Goal: Find contact information: Find contact information

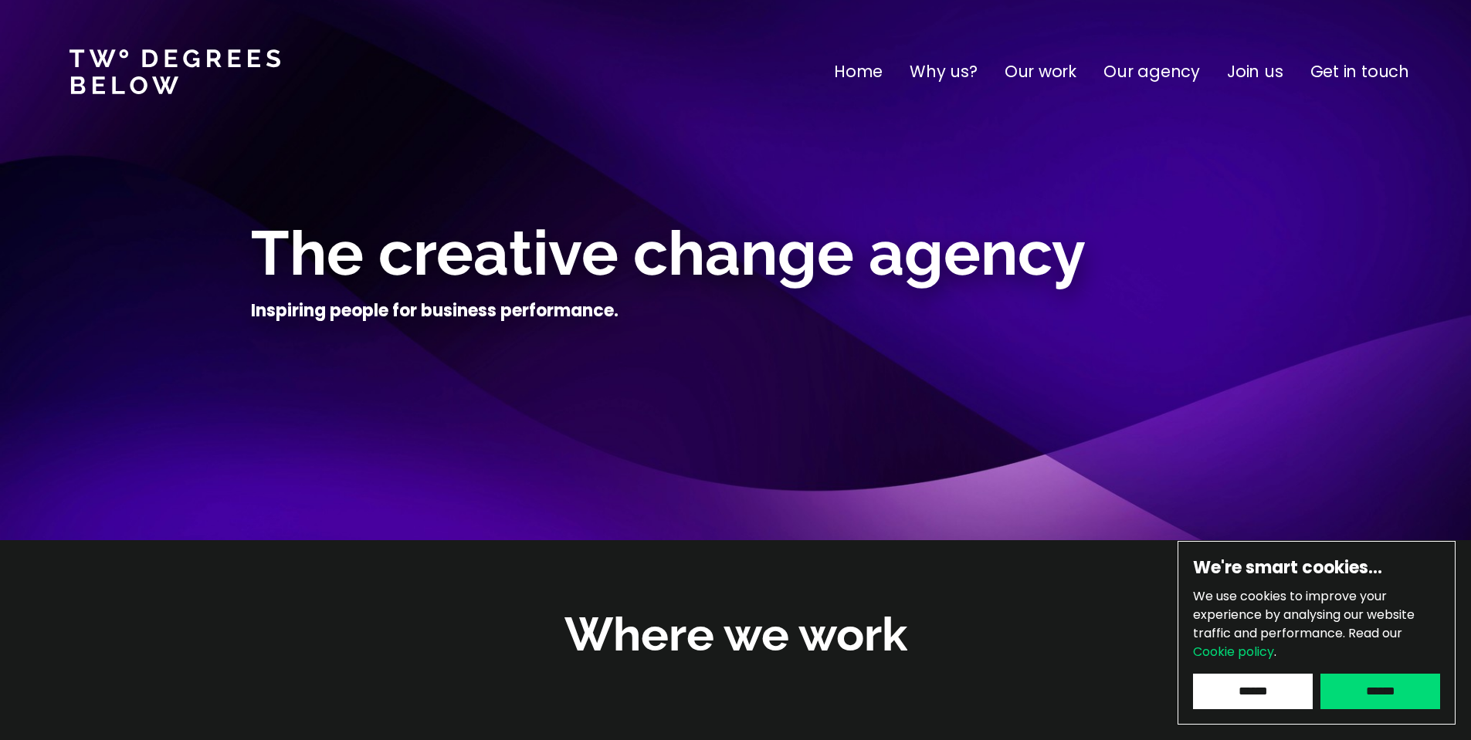
click at [1294, 686] on input "******" at bounding box center [1253, 692] width 120 height 36
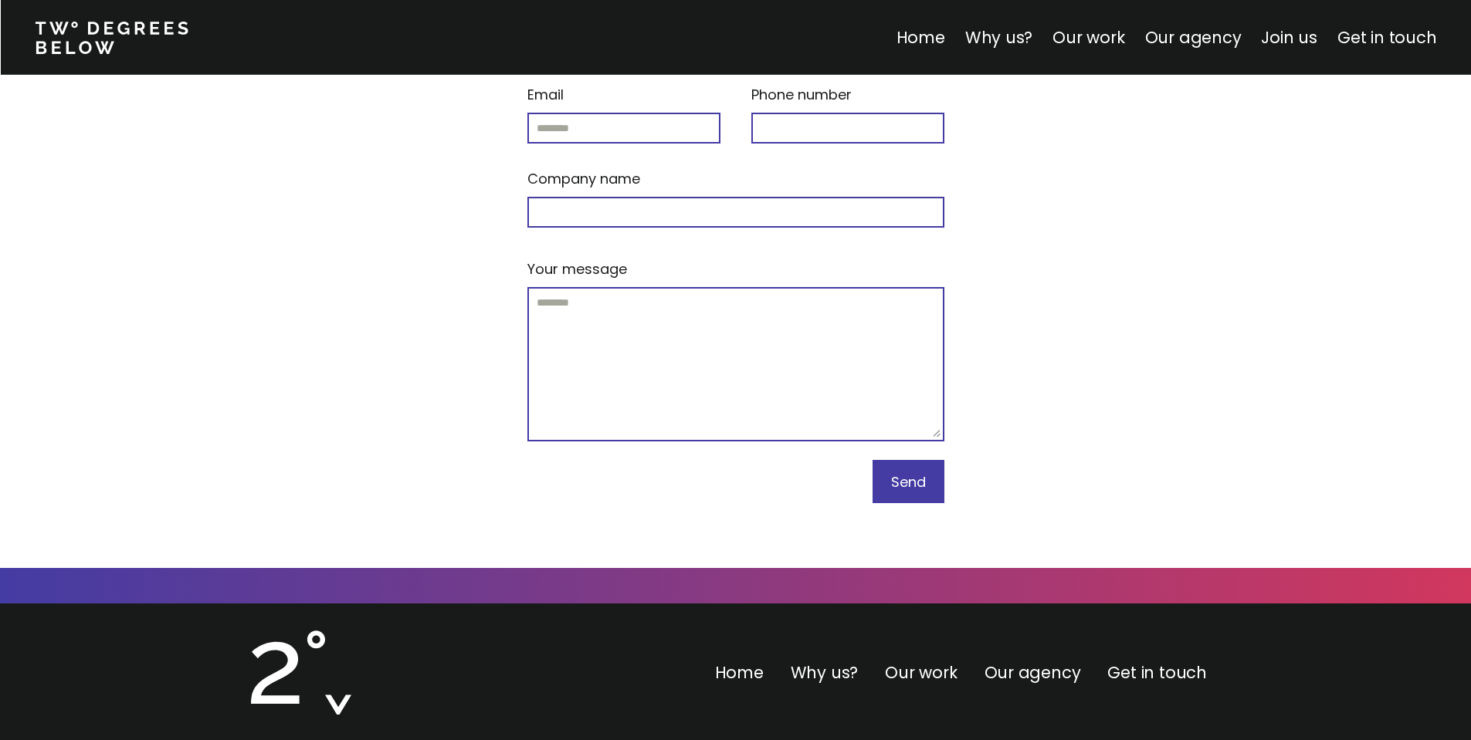
scroll to position [6563, 0]
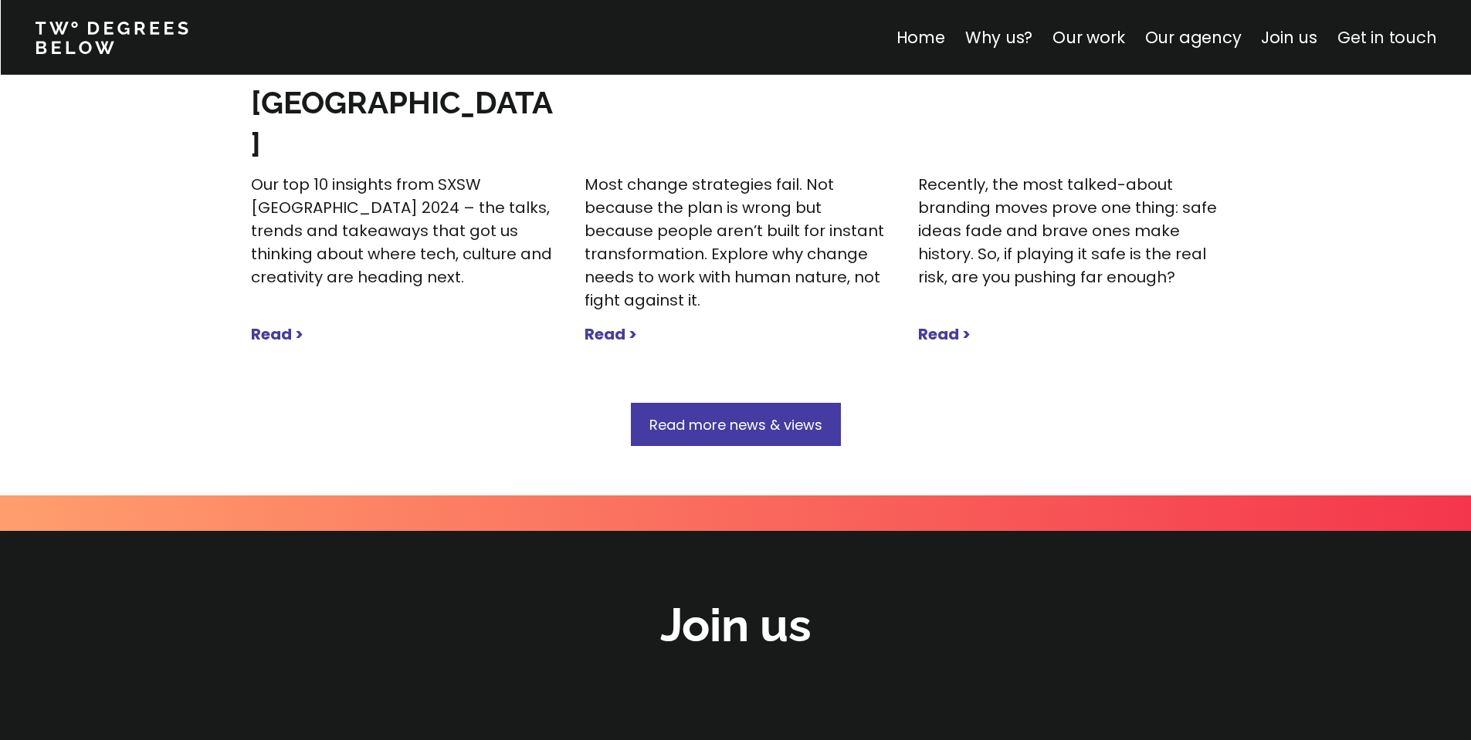
click at [1387, 29] on link "Get in touch" at bounding box center [1386, 37] width 99 height 22
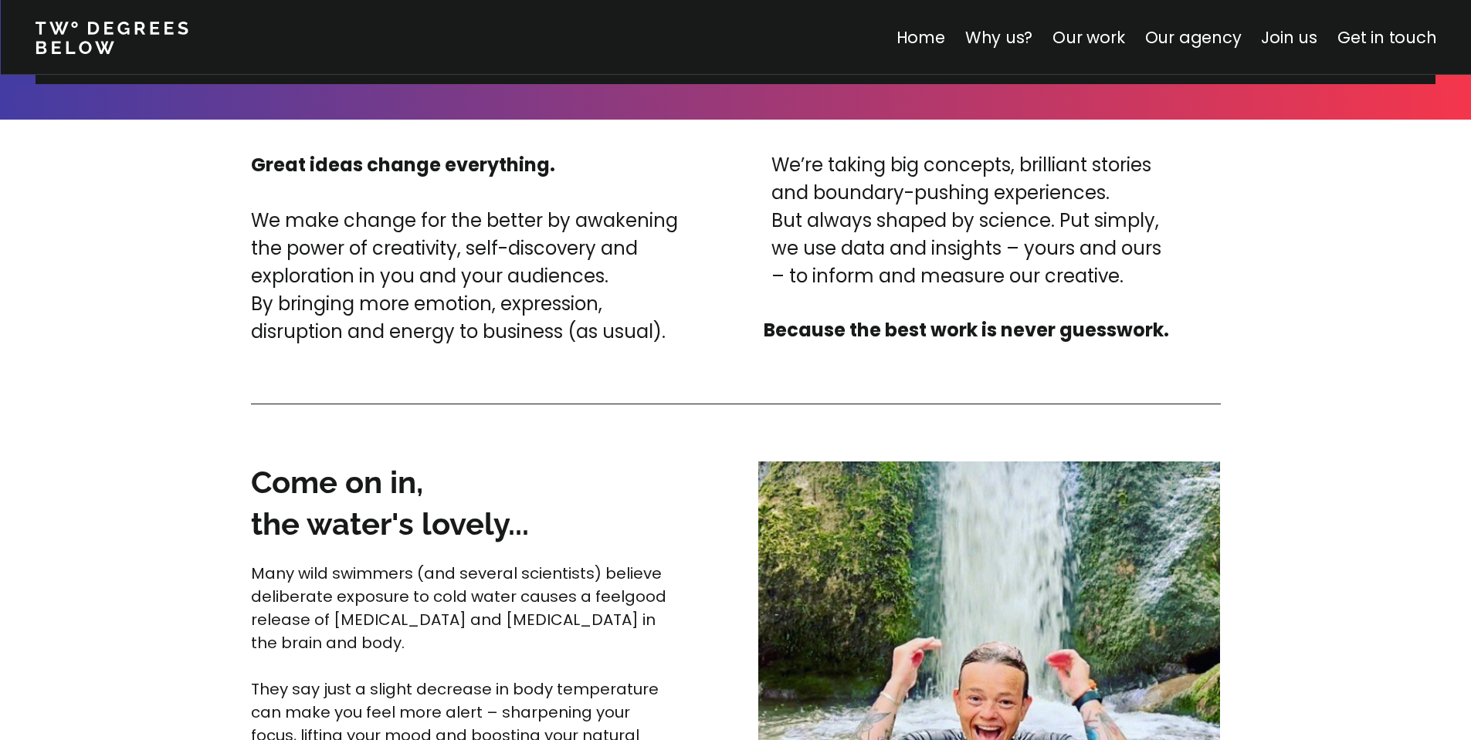
scroll to position [3783, 0]
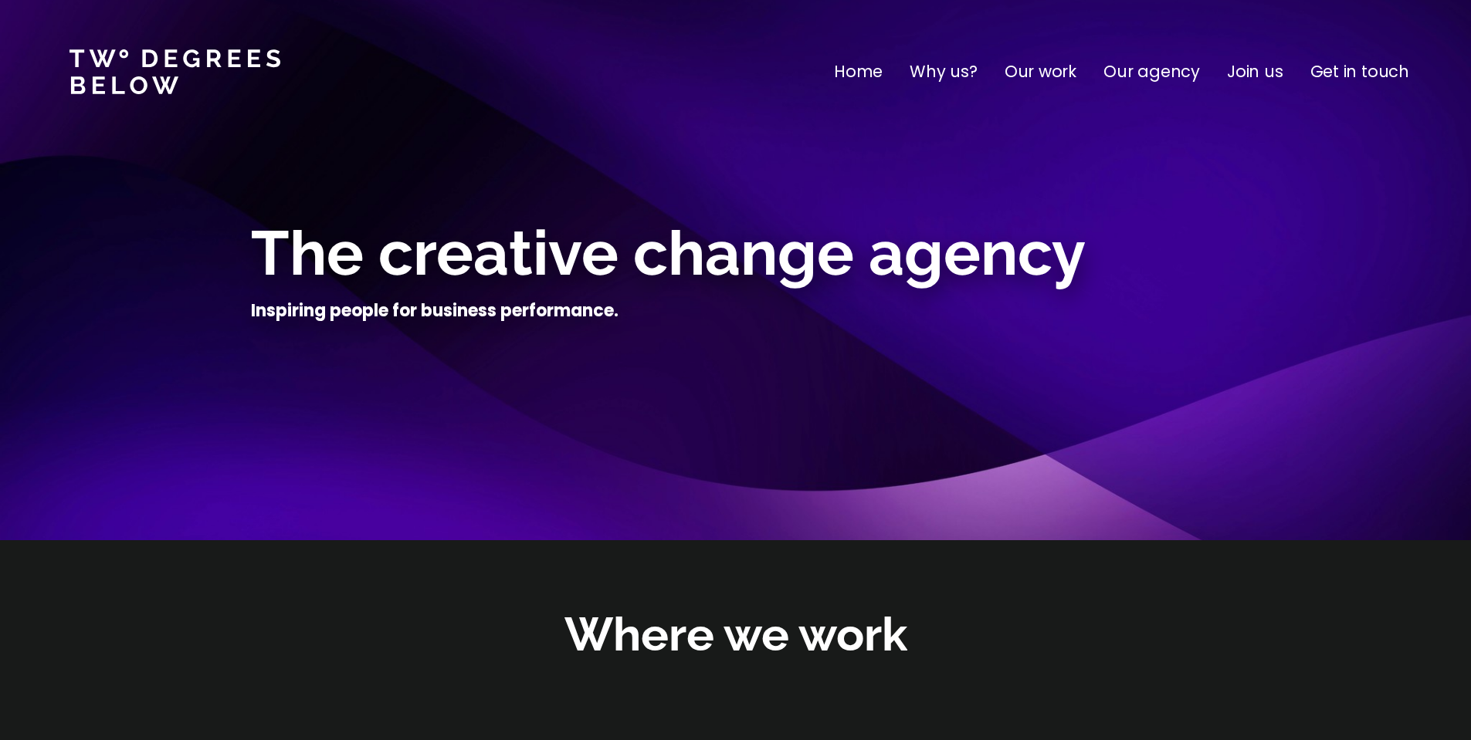
click at [1356, 72] on p "Get in touch" at bounding box center [1359, 71] width 99 height 25
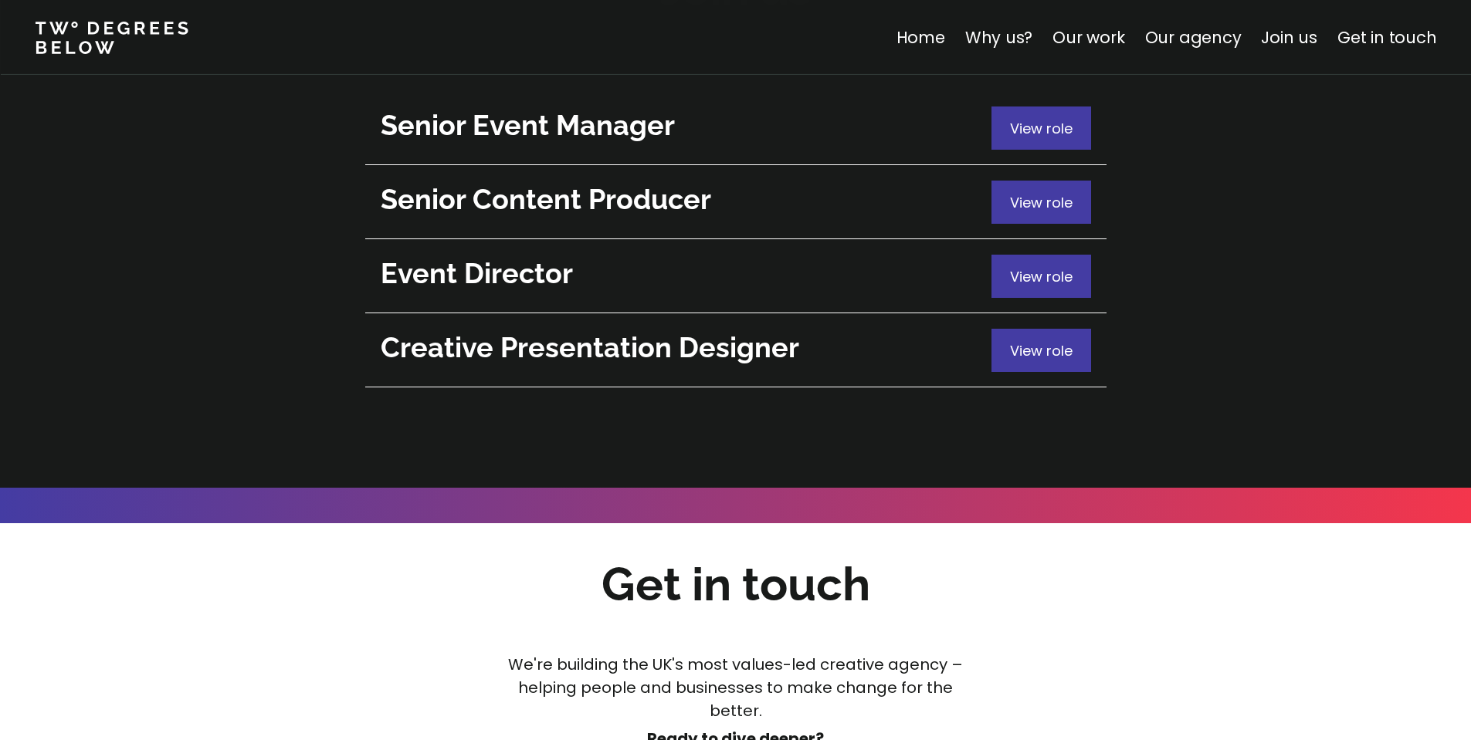
scroll to position [6073, 0]
